Goal: Communication & Community: Answer question/provide support

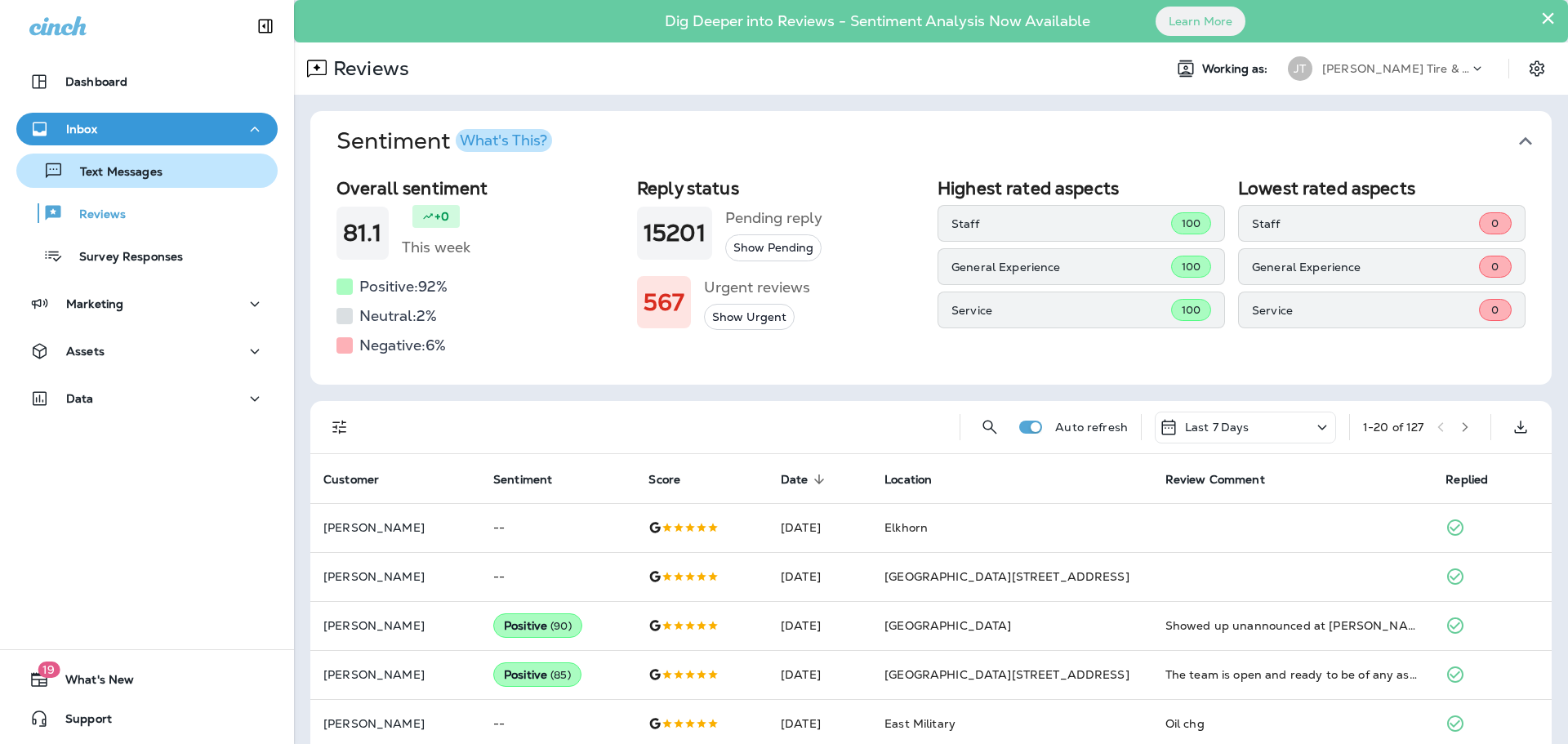
click at [148, 163] on div "Text Messages" at bounding box center [93, 170] width 140 height 24
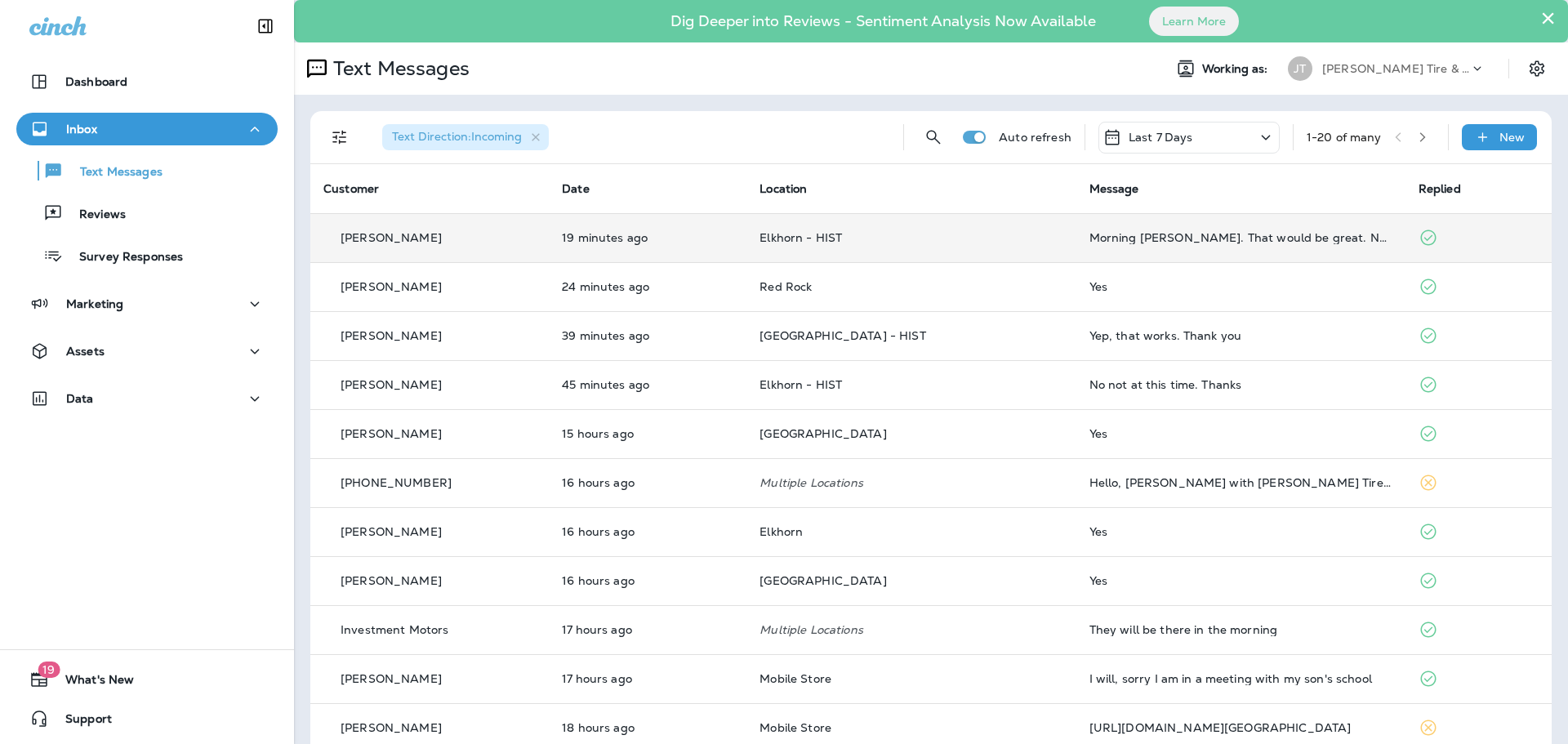
click at [938, 255] on td "Elkhorn - HIST" at bounding box center [910, 237] width 329 height 49
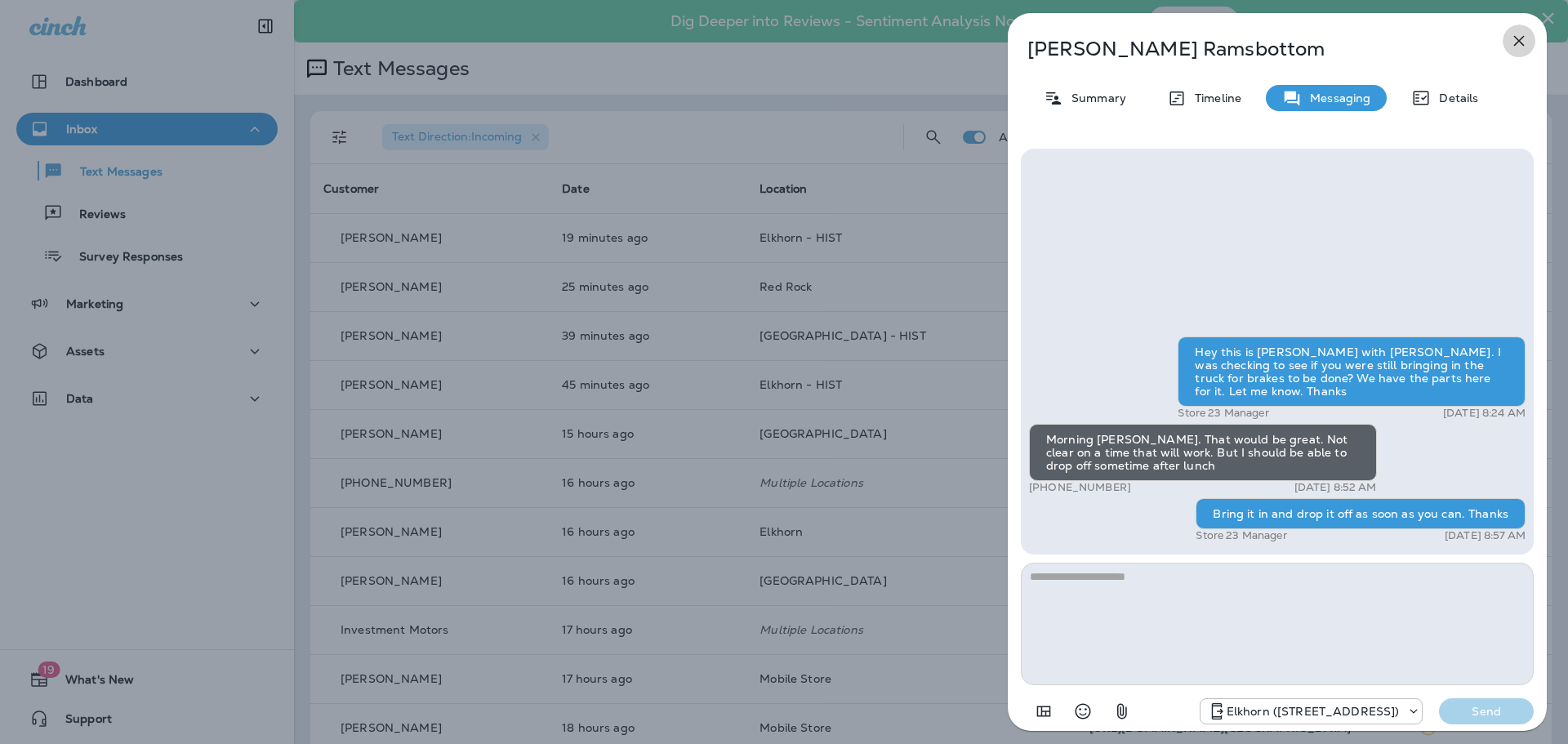
click at [1514, 33] on icon "button" at bounding box center [1518, 41] width 19 height 19
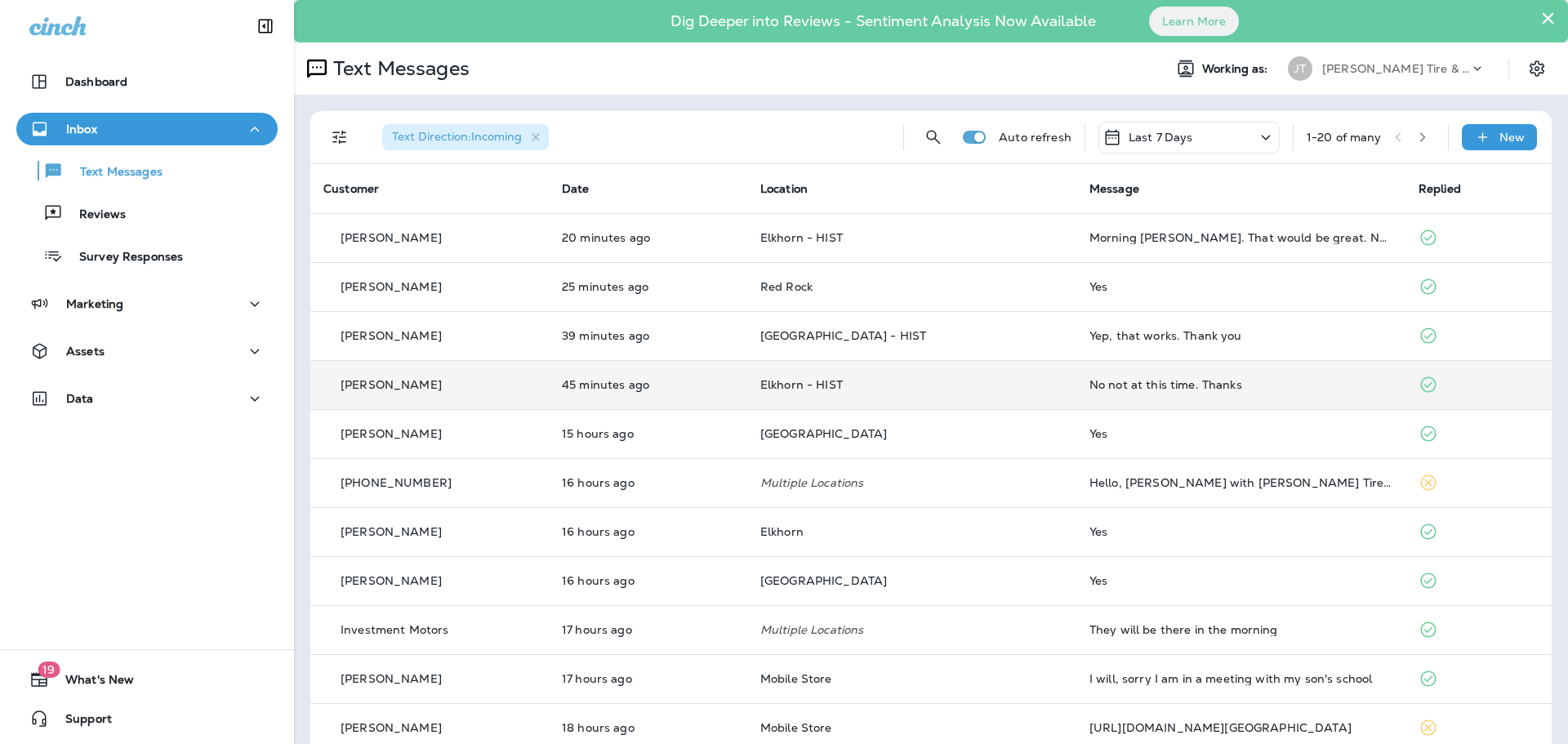
click at [980, 387] on p "Elkhorn - HIST" at bounding box center [911, 384] width 303 height 13
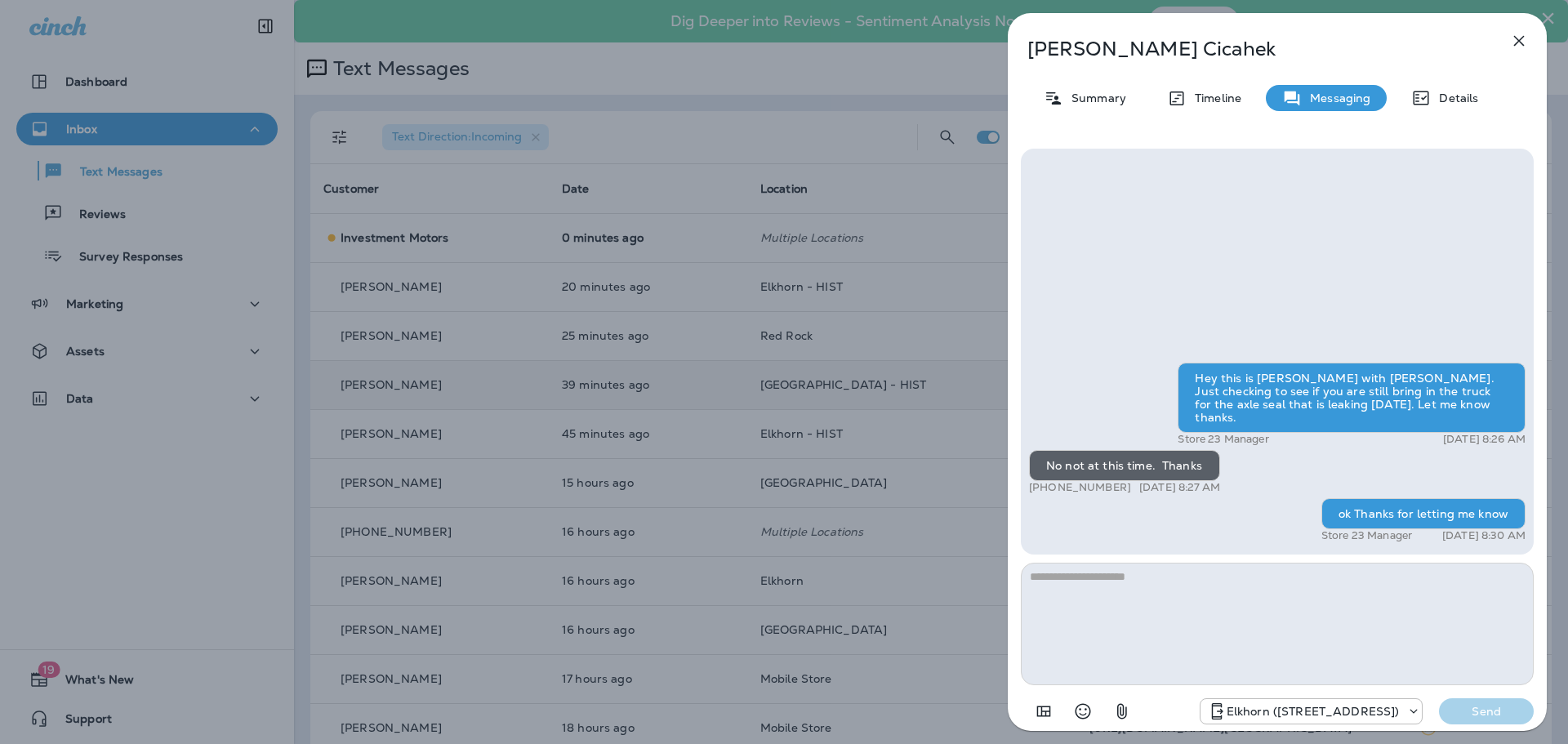
click at [1519, 35] on icon "button" at bounding box center [1518, 41] width 19 height 19
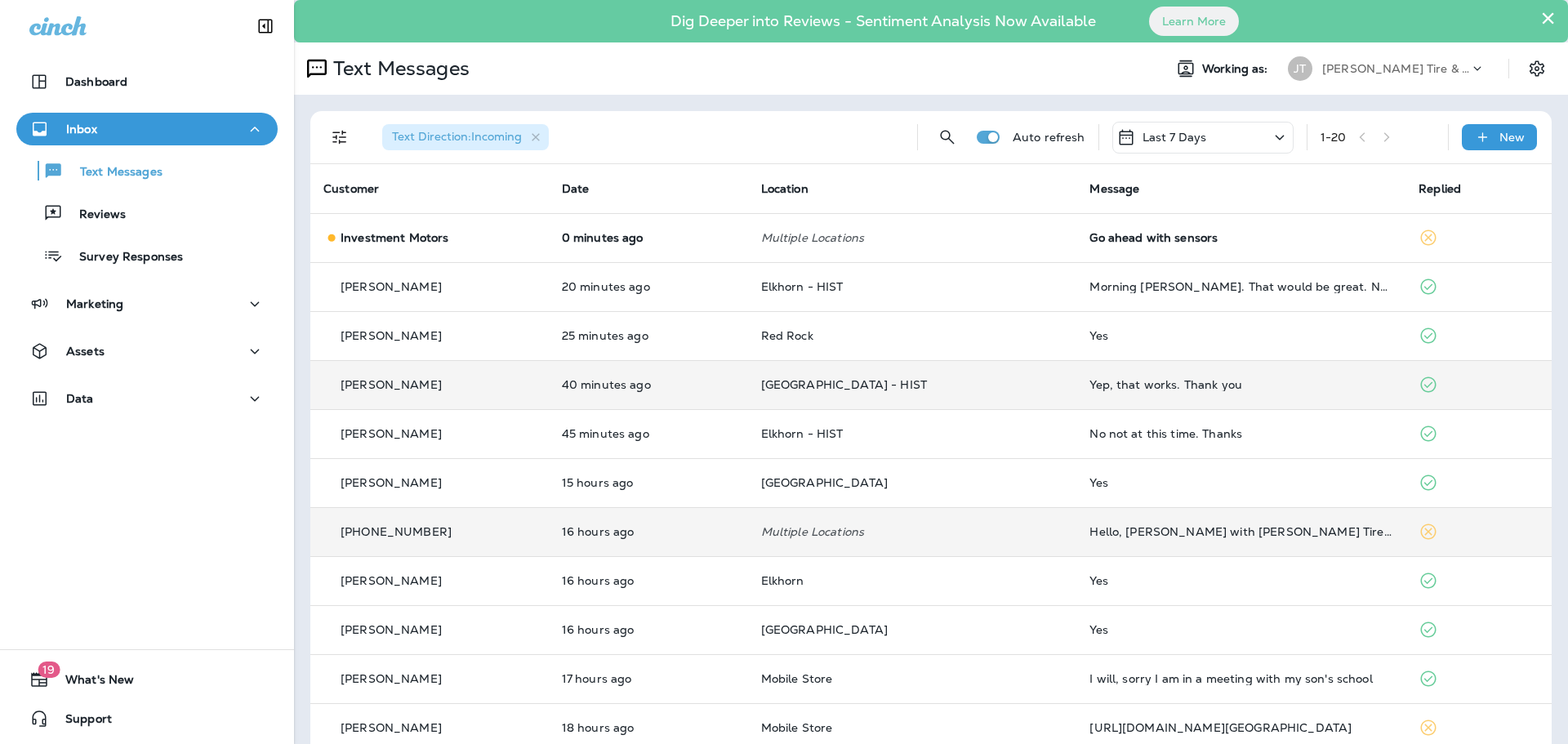
click at [1137, 540] on td "Hello, [PERSON_NAME] with [PERSON_NAME] Tire & Auto. We have been having issues…" at bounding box center [1240, 531] width 329 height 49
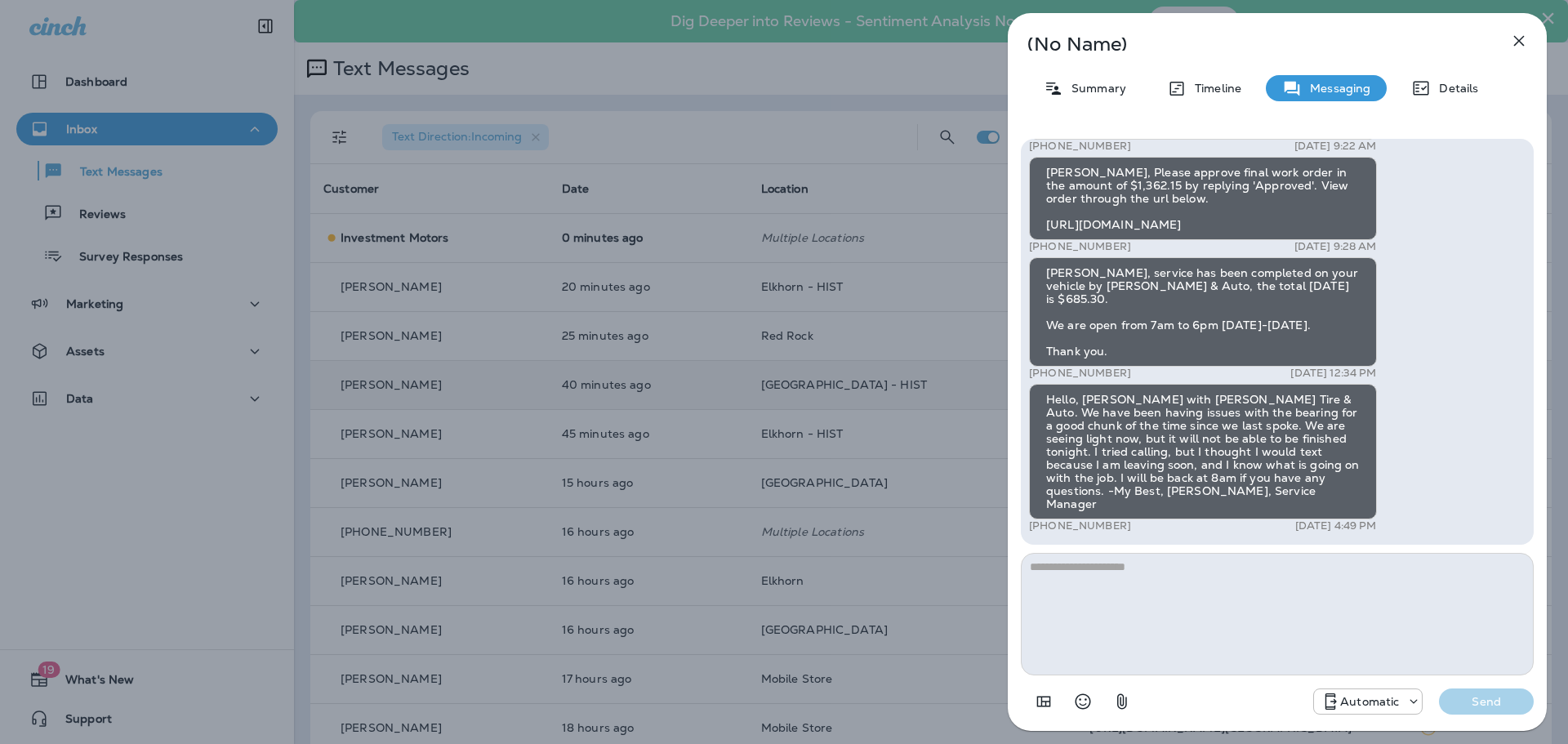
click at [1515, 44] on icon "button" at bounding box center [1518, 41] width 11 height 11
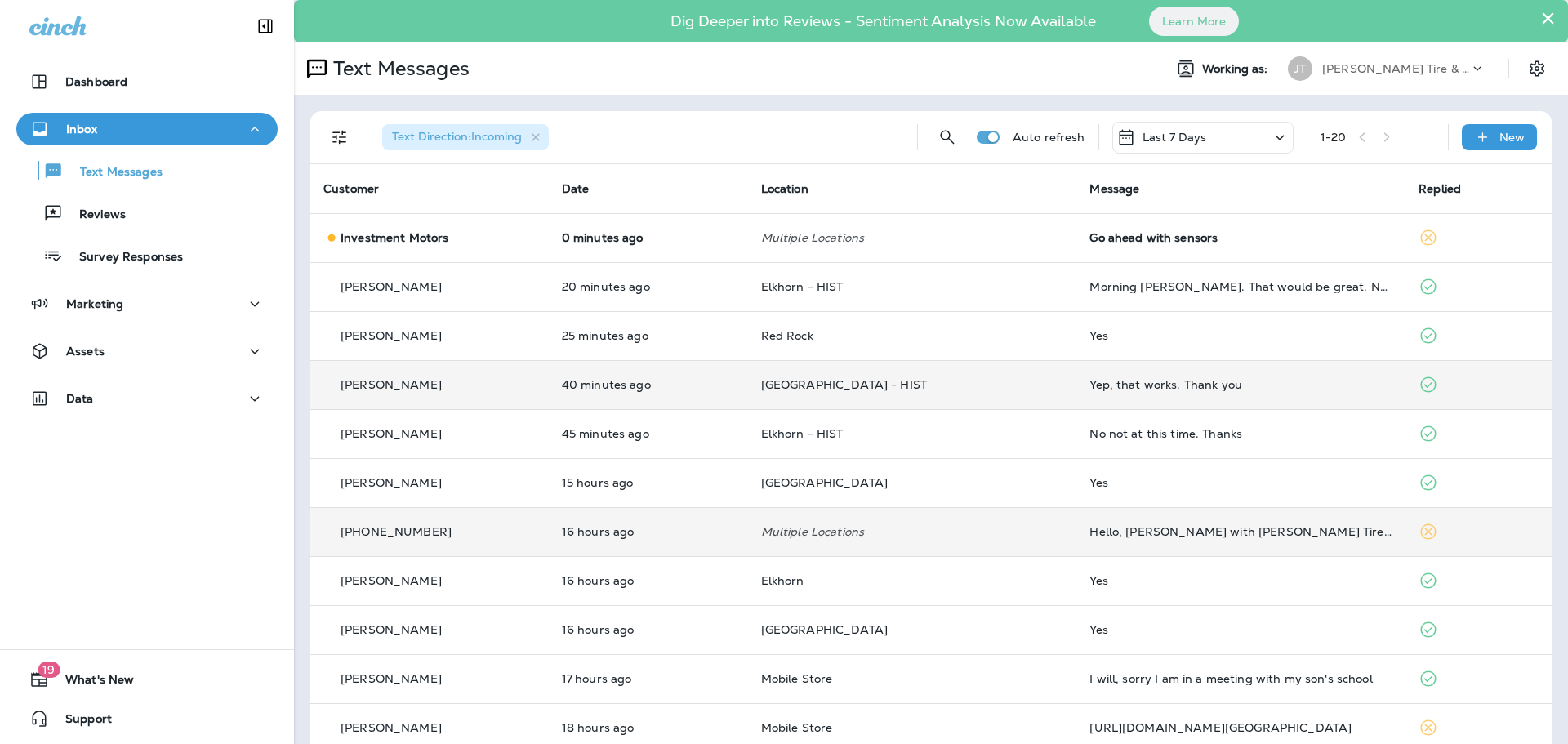
scroll to position [82, 0]
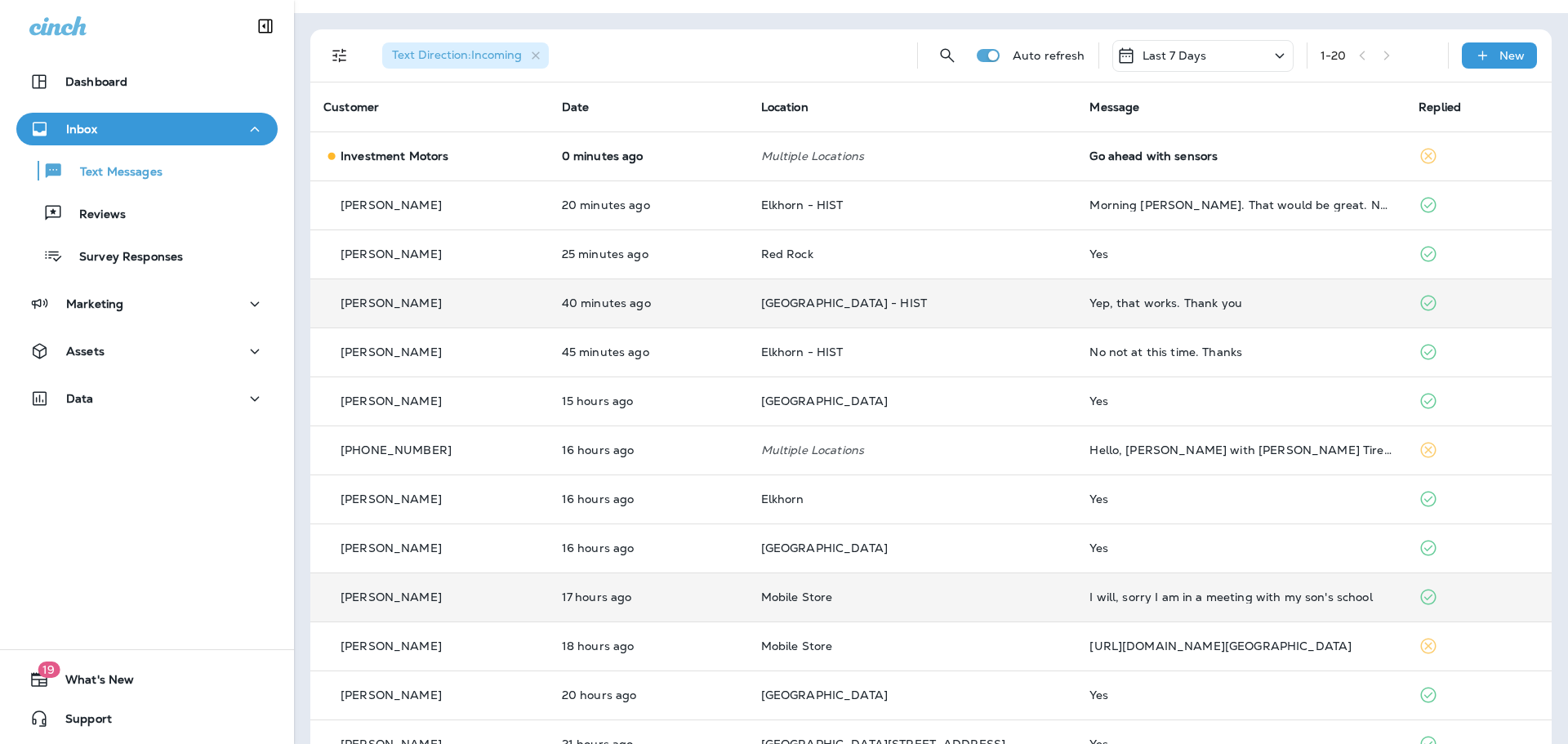
click at [1183, 596] on div "I will, sorry I am in a meeting with my son's school" at bounding box center [1240, 596] width 303 height 13
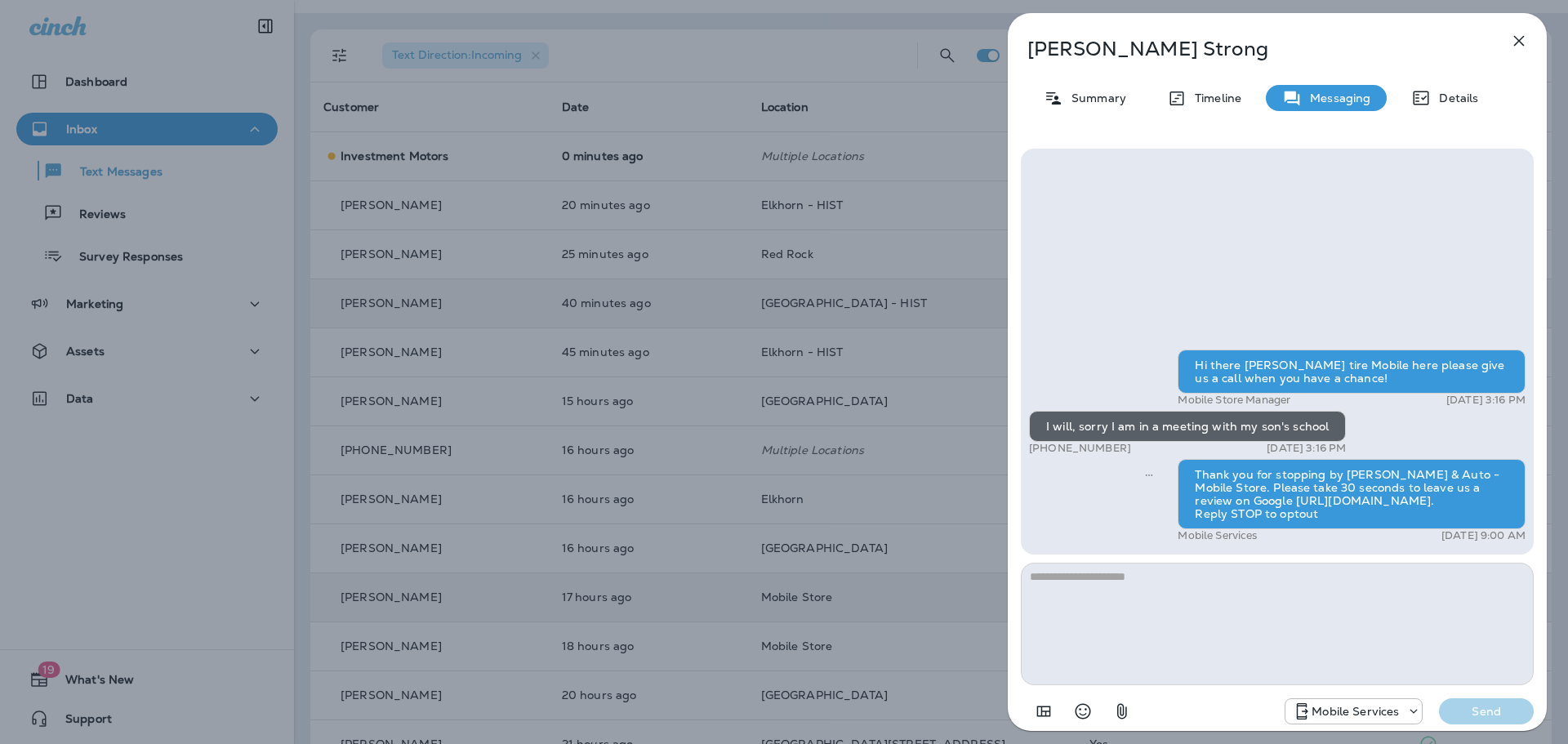
click at [1513, 44] on icon "button" at bounding box center [1518, 41] width 19 height 19
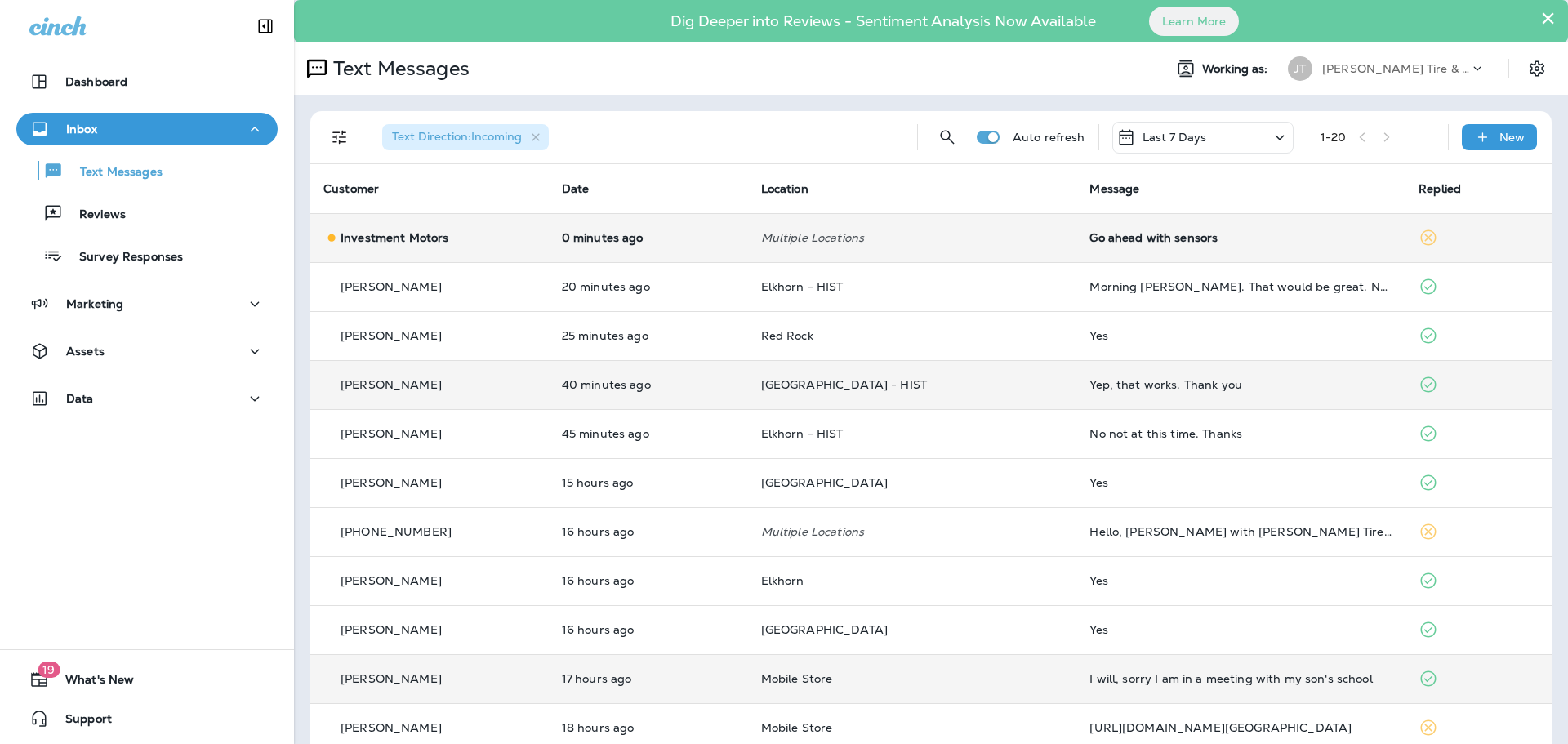
click at [1087, 245] on td "Go ahead with sensors" at bounding box center [1240, 237] width 329 height 49
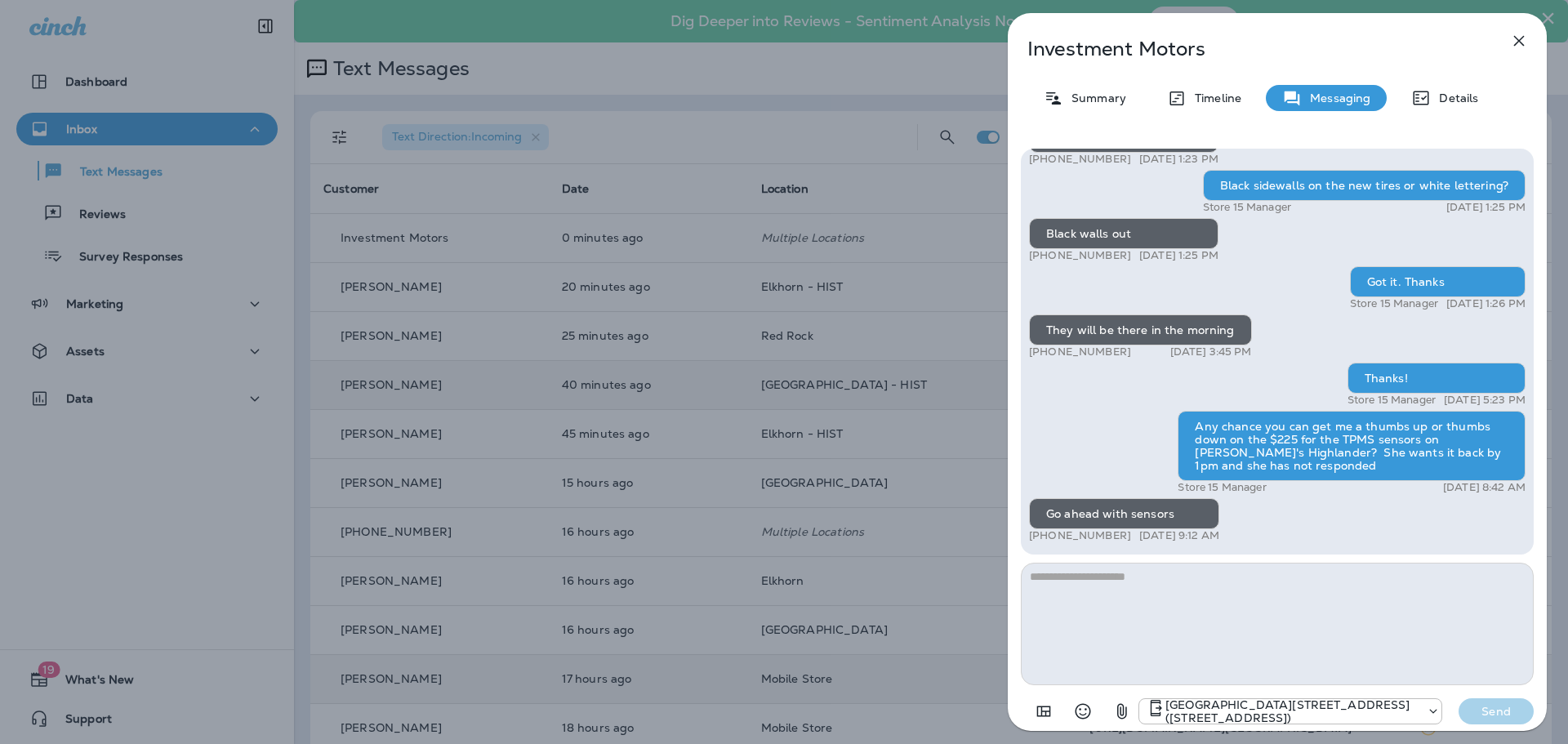
click at [1511, 45] on icon "button" at bounding box center [1518, 41] width 19 height 19
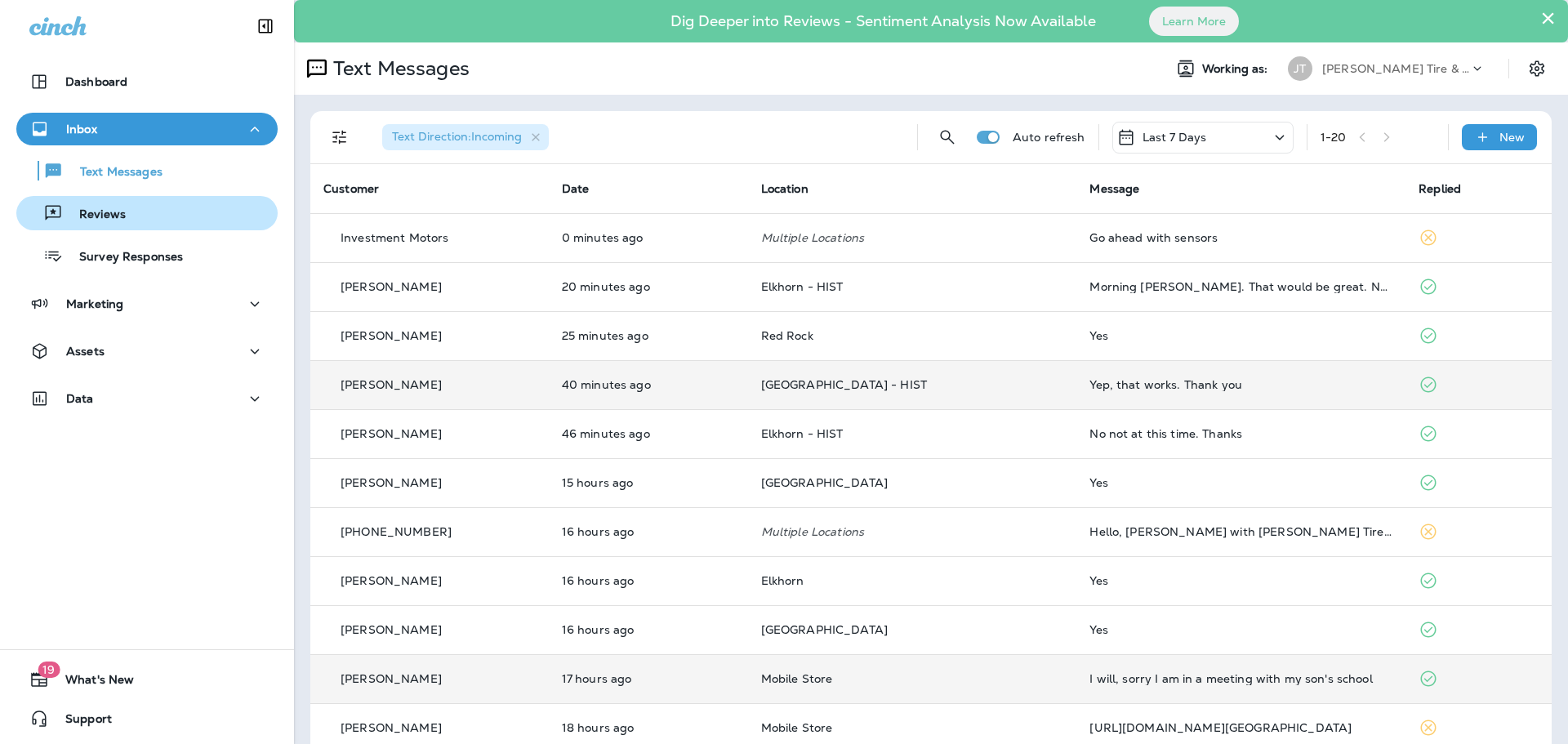
click at [117, 207] on p "Reviews" at bounding box center [94, 215] width 63 height 16
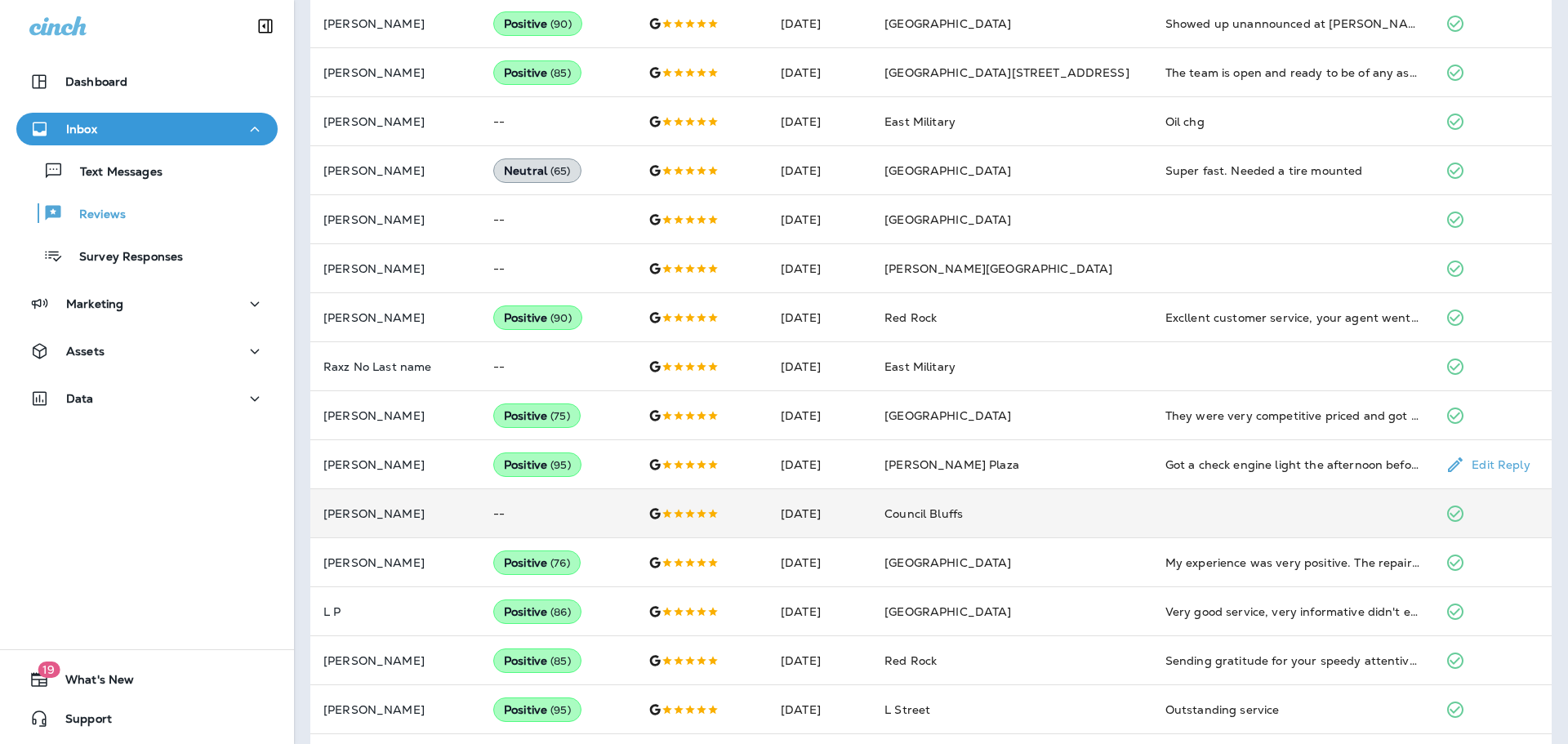
scroll to position [654, 0]
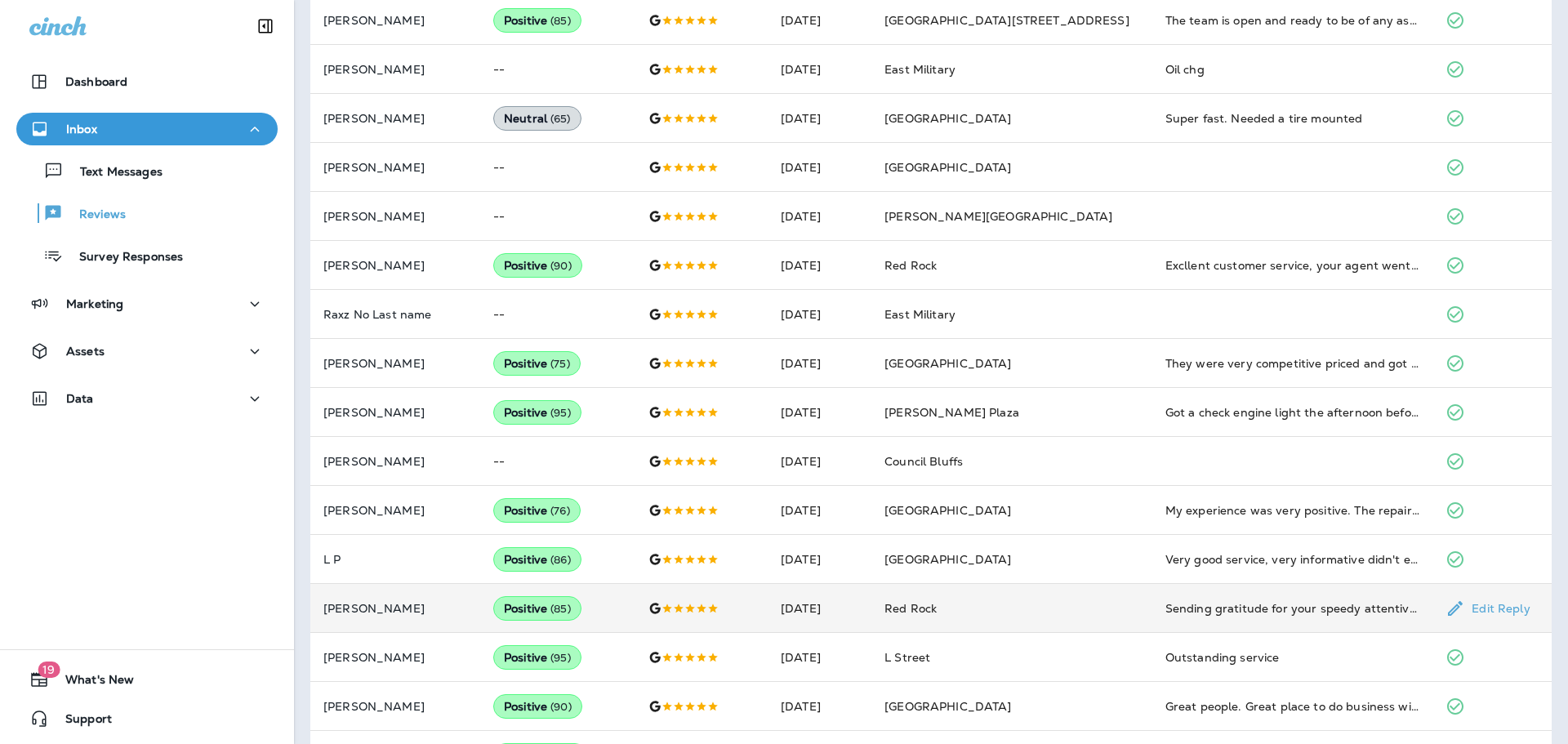
click at [1094, 612] on td "Red Rock" at bounding box center [1012, 608] width 281 height 49
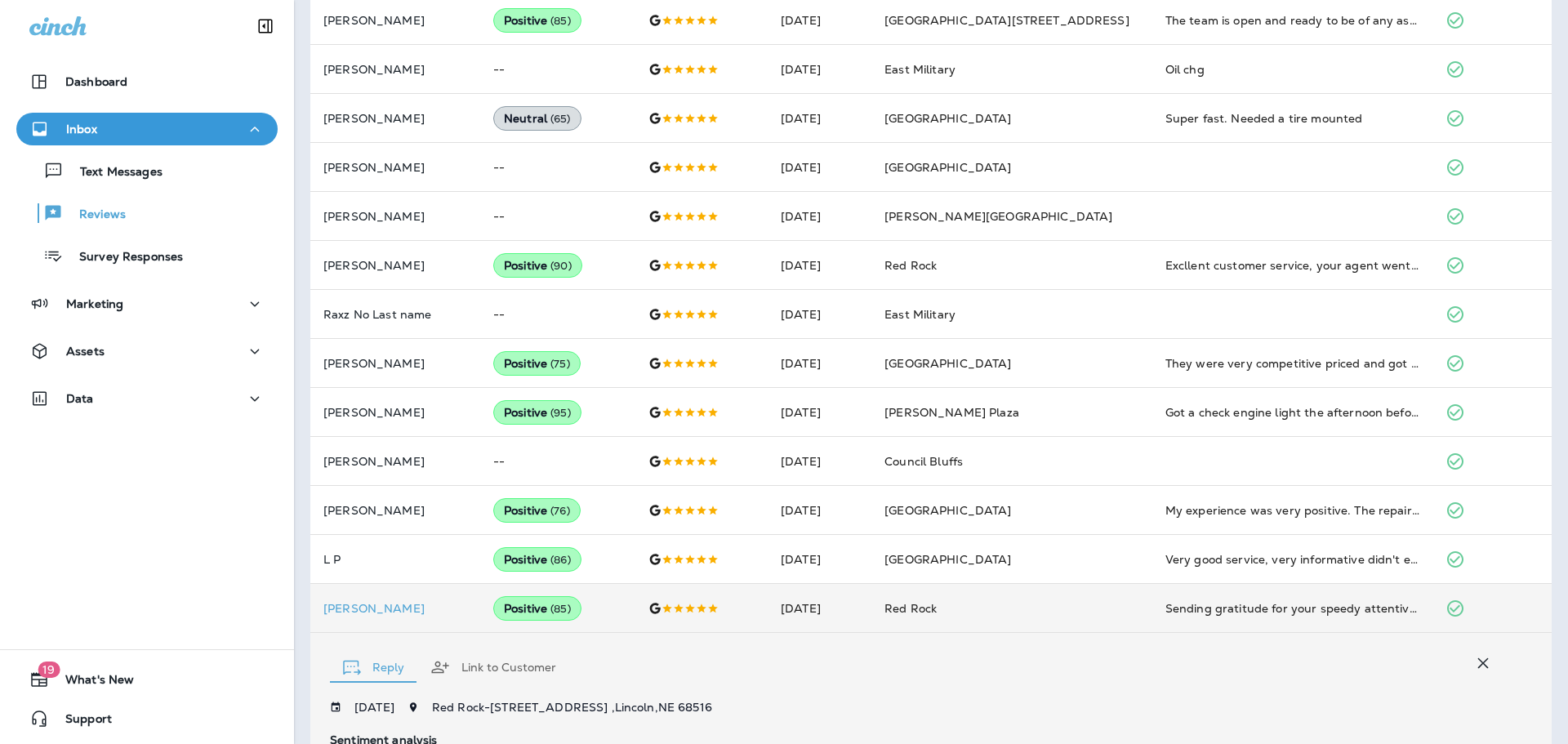
scroll to position [1039, 0]
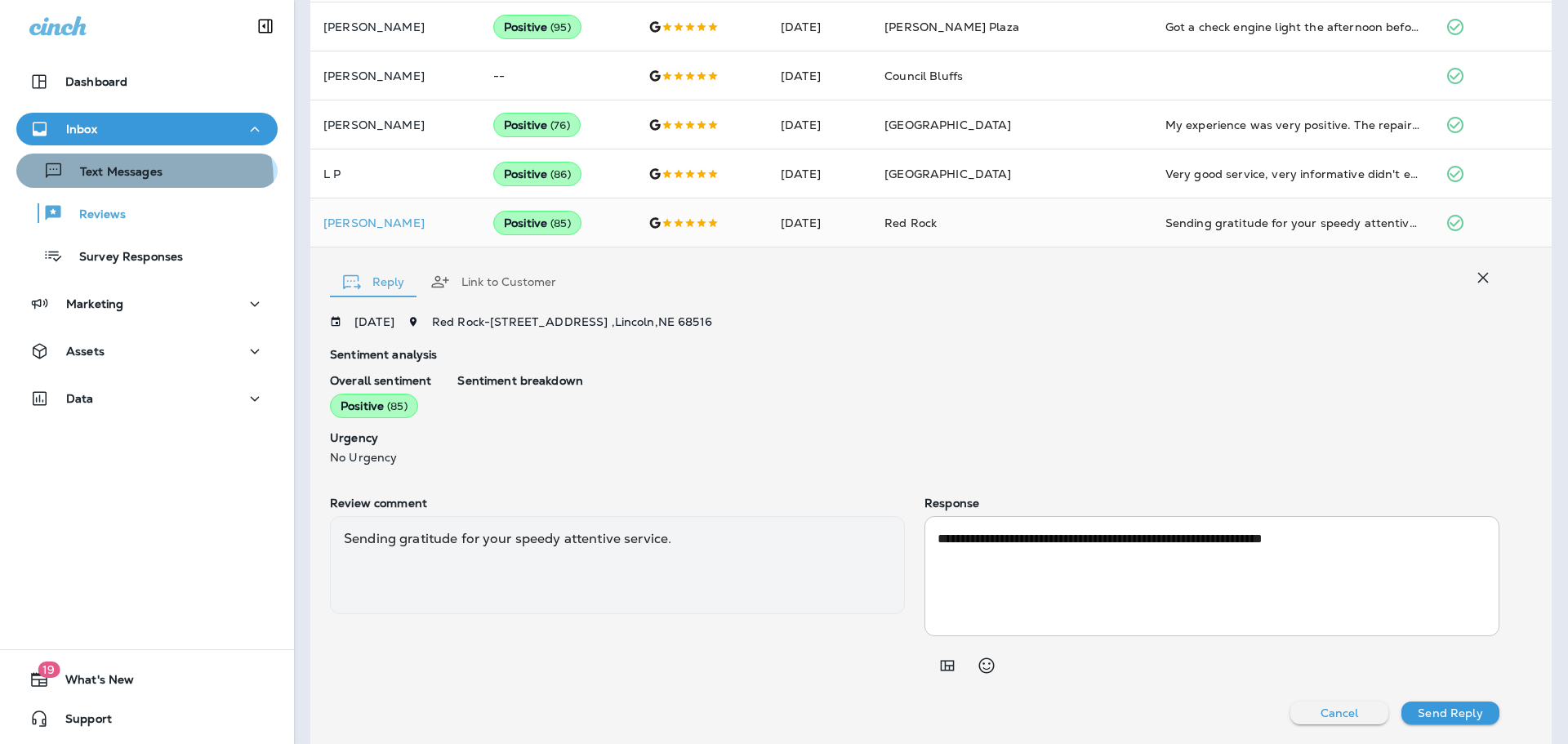
click at [134, 181] on div "Text Messages" at bounding box center [93, 170] width 140 height 24
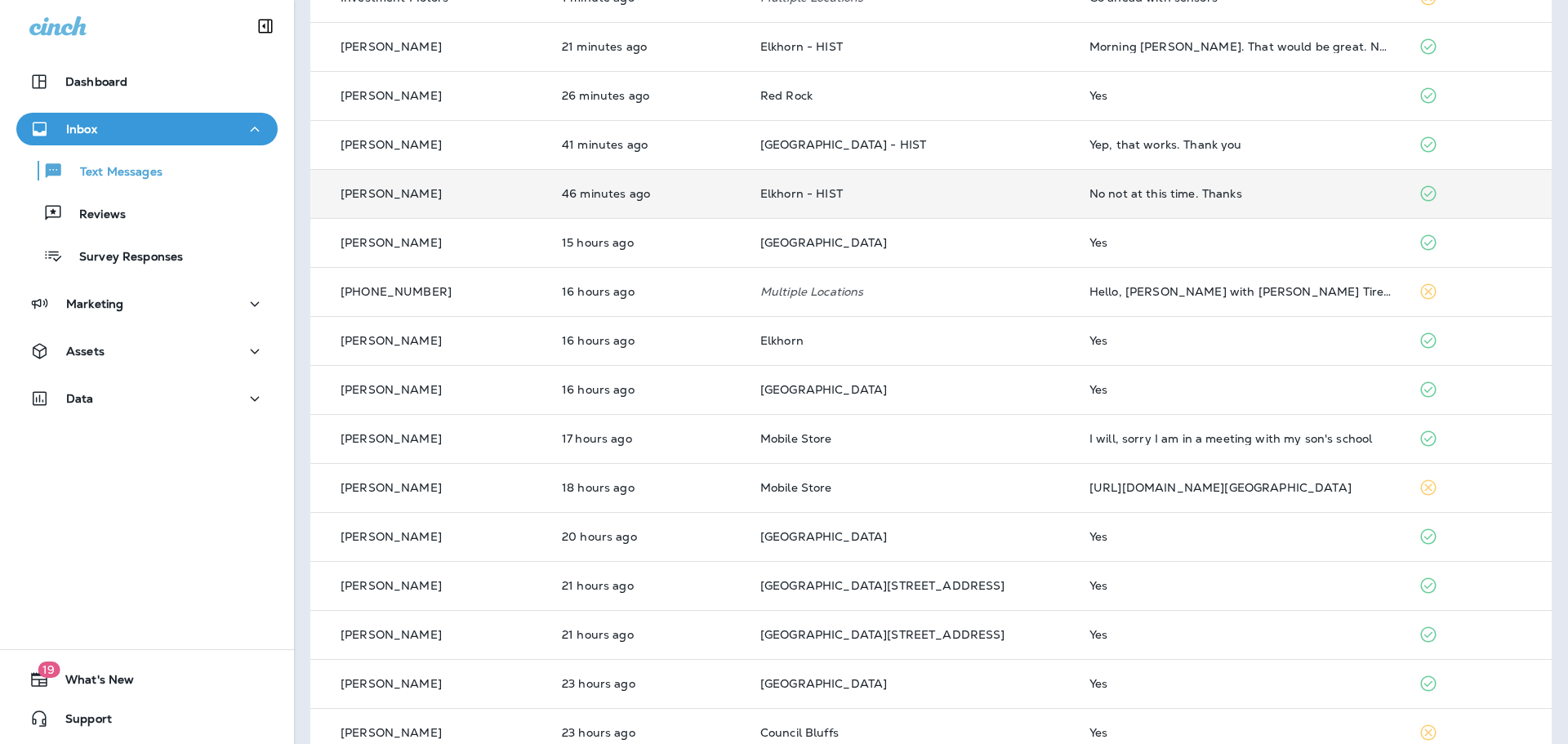
scroll to position [245, 0]
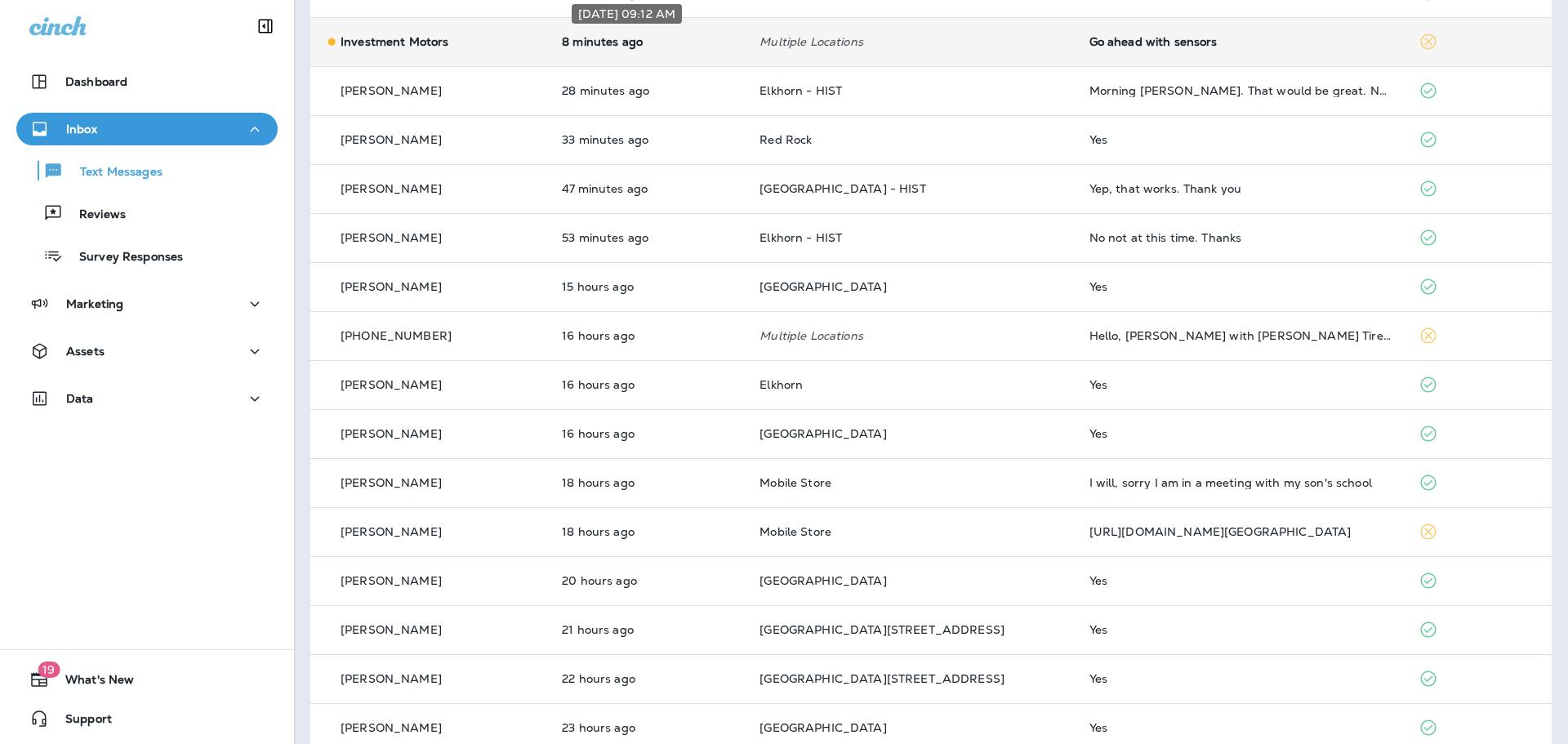
click at [715, 38] on p "8 minutes ago" at bounding box center [648, 41] width 171 height 13
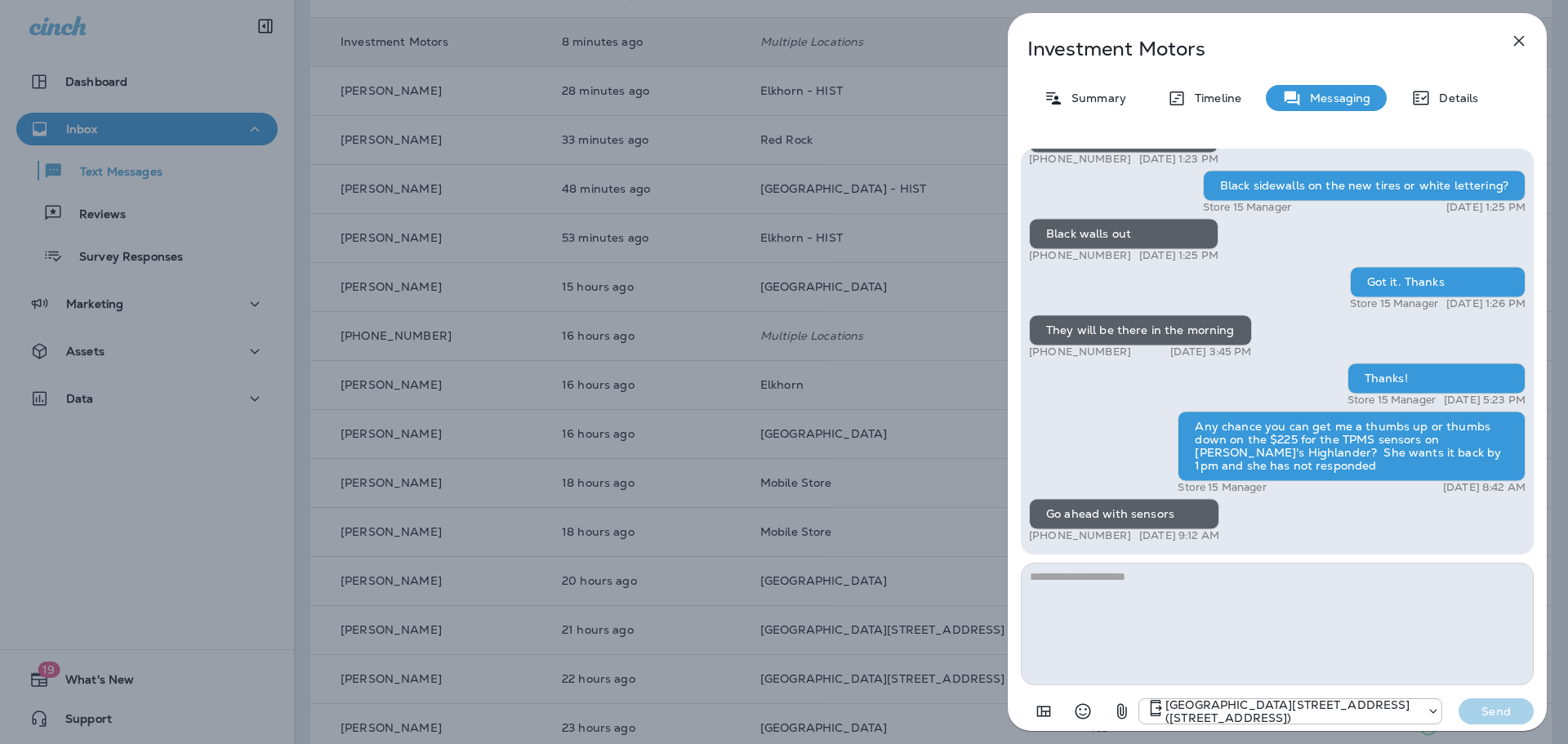
click at [1518, 33] on icon "button" at bounding box center [1518, 41] width 19 height 19
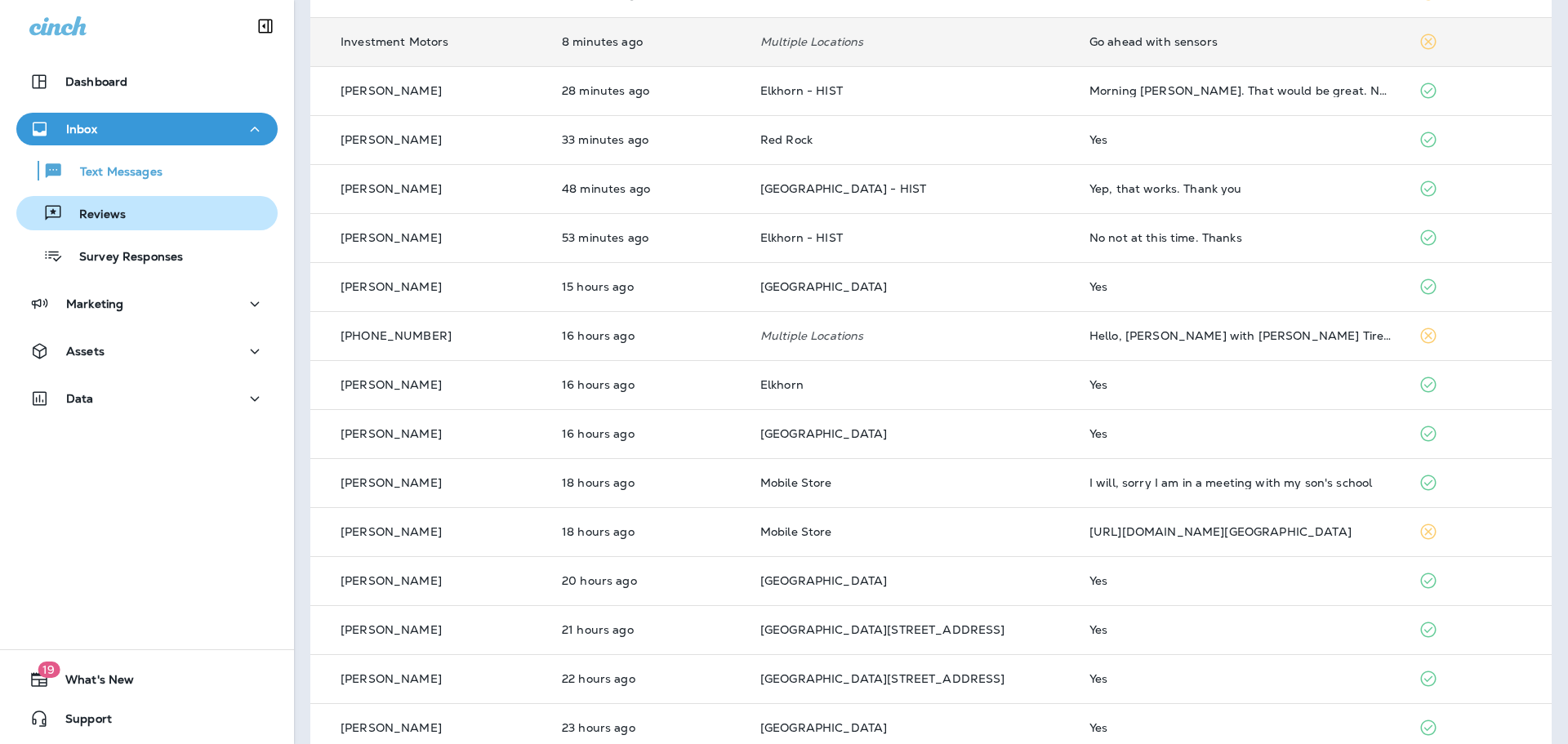
click at [134, 197] on button "Reviews" at bounding box center [147, 212] width 262 height 34
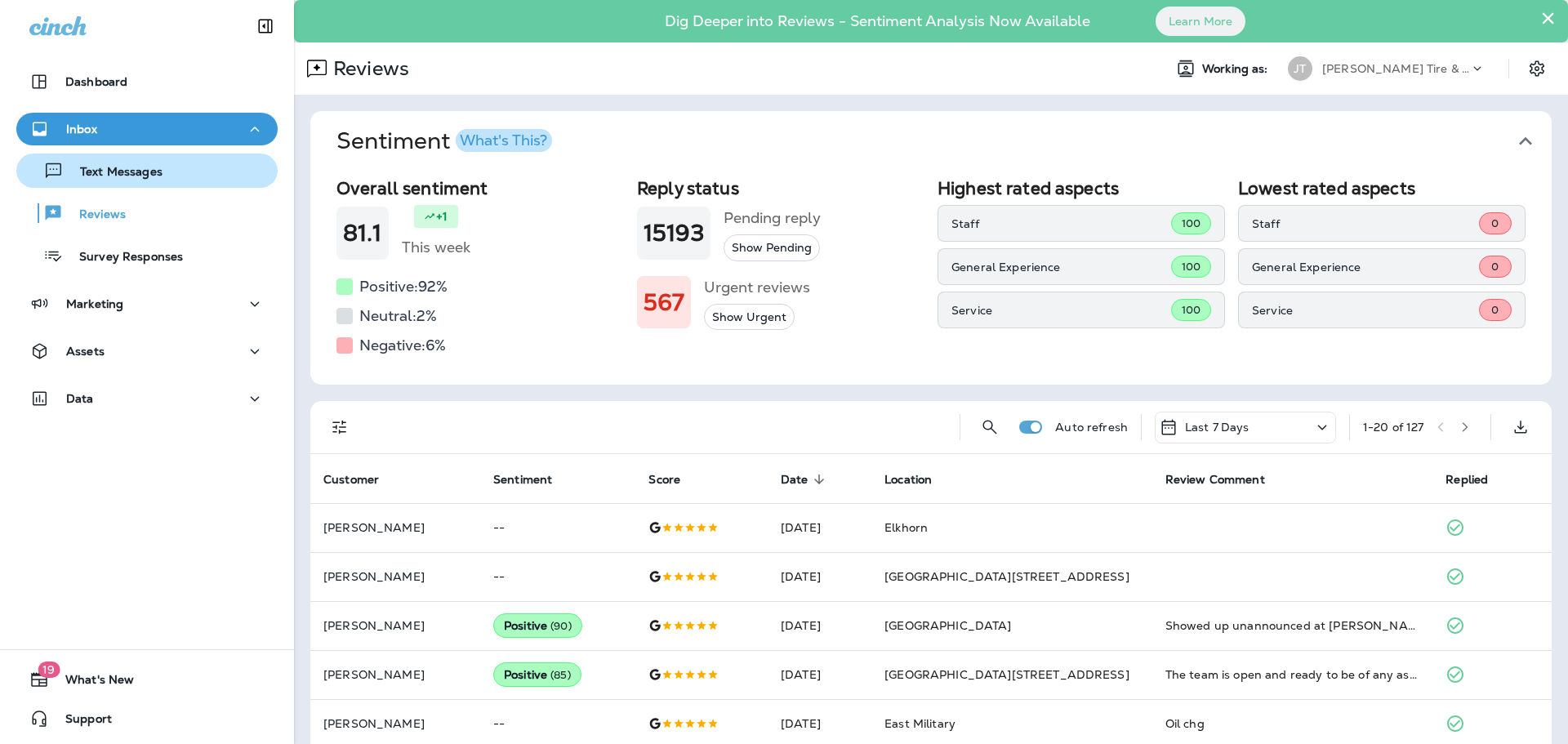
click at [150, 174] on p "Text Messages" at bounding box center [113, 173] width 99 height 16
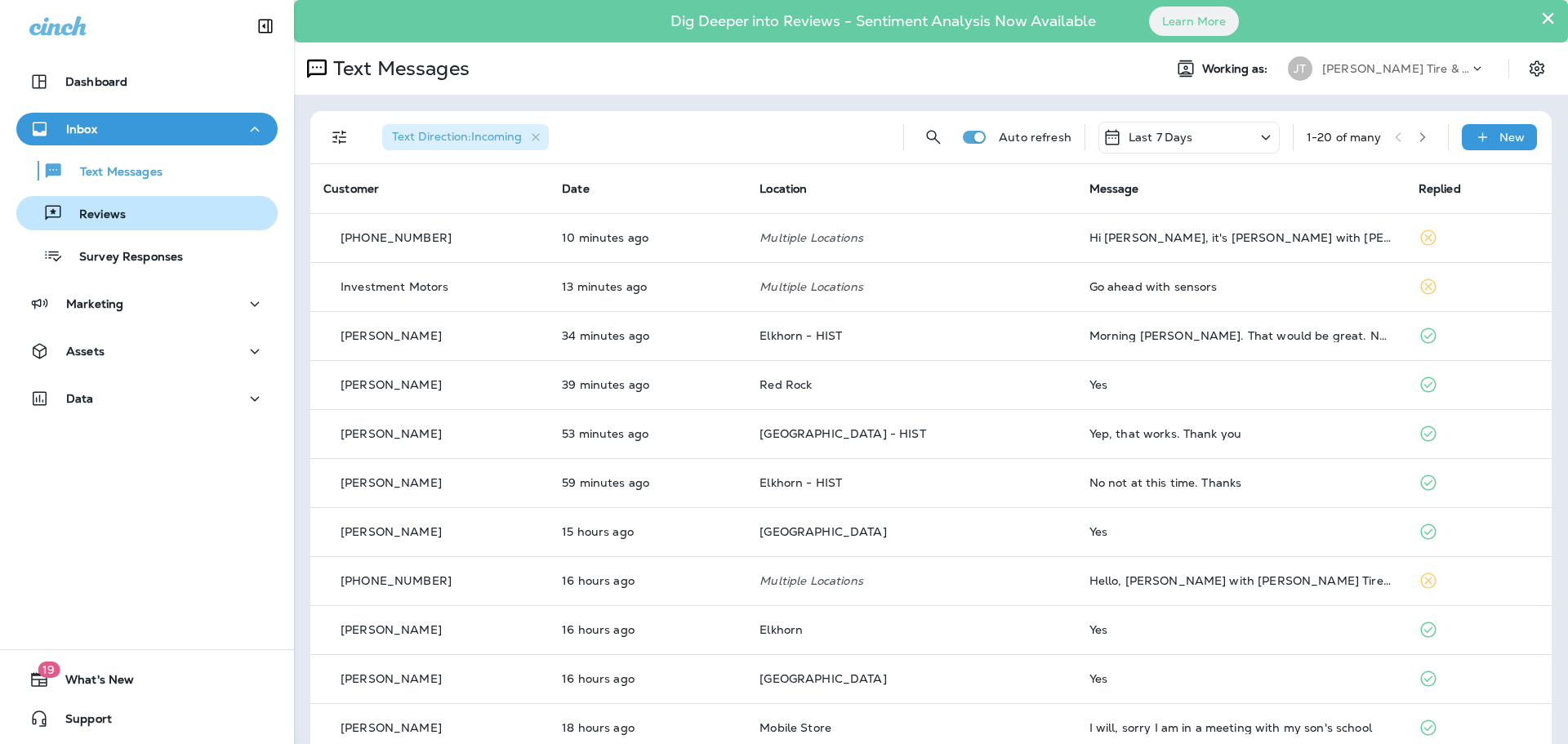
click at [95, 201] on div "Reviews" at bounding box center [75, 213] width 103 height 24
